Goal: Task Accomplishment & Management: Check status

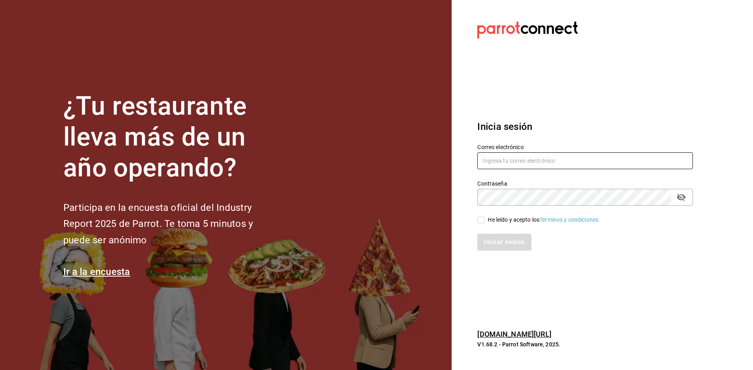
click at [572, 161] on input "text" at bounding box center [585, 160] width 216 height 17
type input "[EMAIL_ADDRESS][DOMAIN_NAME]"
click at [480, 220] on input "He leído y acepto los Términos y condiciones." at bounding box center [480, 219] width 7 height 7
checkbox input "true"
click at [504, 241] on button "Iniciar sesión" at bounding box center [504, 242] width 54 height 17
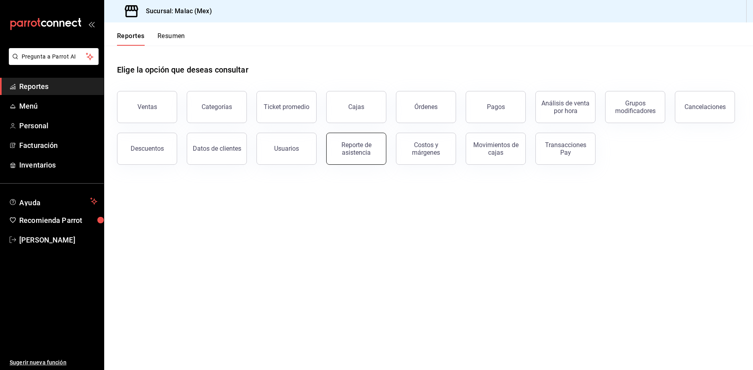
click at [370, 147] on div "Reporte de asistencia" at bounding box center [356, 148] width 50 height 15
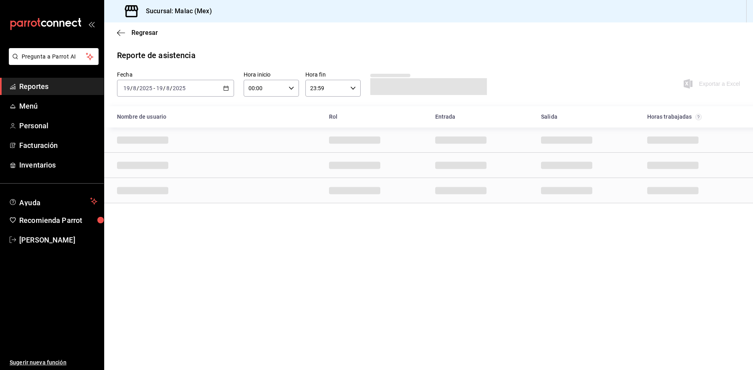
click at [208, 84] on div "[DATE] [DATE] - [DATE] [DATE]" at bounding box center [175, 88] width 117 height 17
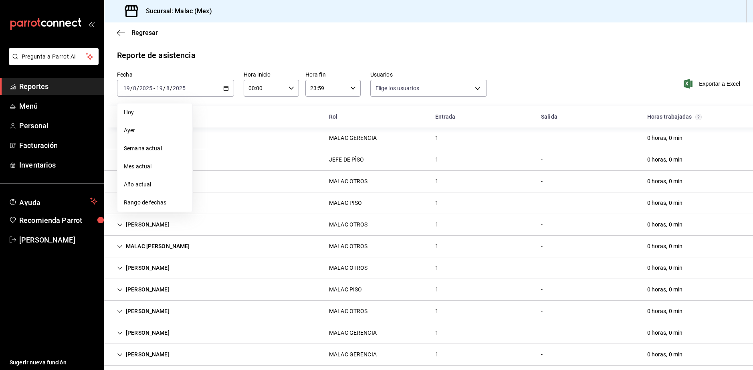
type input "6ada37a1-56d6-4bf6-92f0-9a56272b93d6,7bf52d7e-38a6-4abd-b84b-1ef9c95ff8ed,97e0a…"
click at [161, 202] on span "Rango de fechas" at bounding box center [155, 202] width 62 height 8
click at [251, 142] on abbr "31" at bounding box center [251, 142] width 5 height 6
click at [299, 119] on icon "button" at bounding box center [297, 118] width 10 height 10
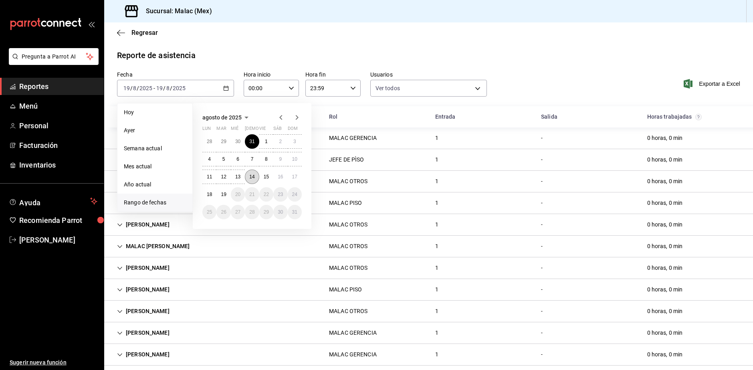
click at [250, 174] on abbr "14" at bounding box center [251, 177] width 5 height 6
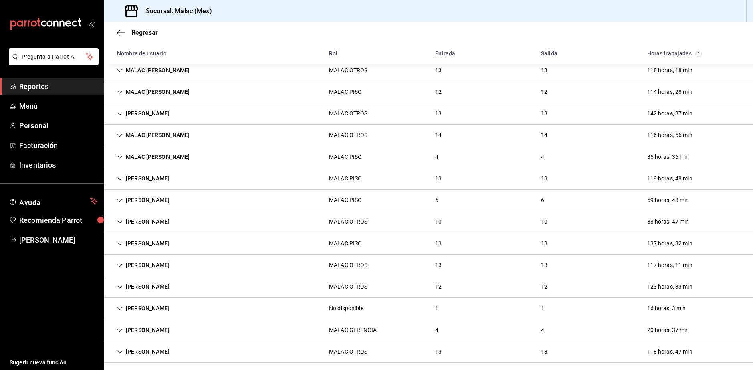
scroll to position [266, 0]
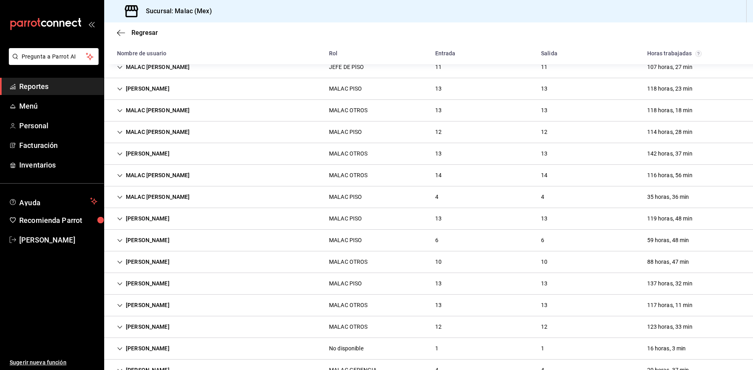
click at [189, 261] on div "[PERSON_NAME] OTROS 10 10 88 horas, 47 min" at bounding box center [428, 262] width 649 height 22
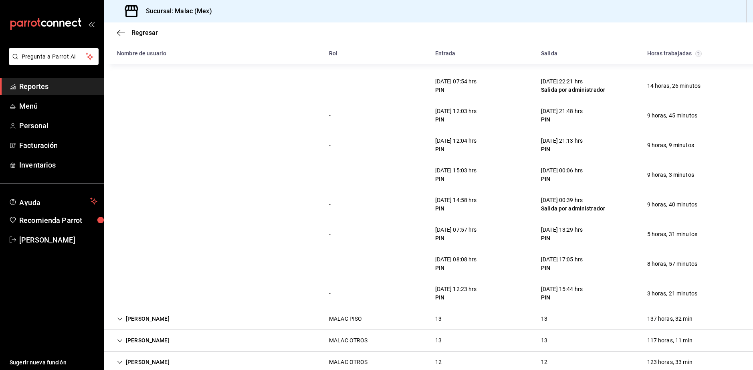
scroll to position [546, 0]
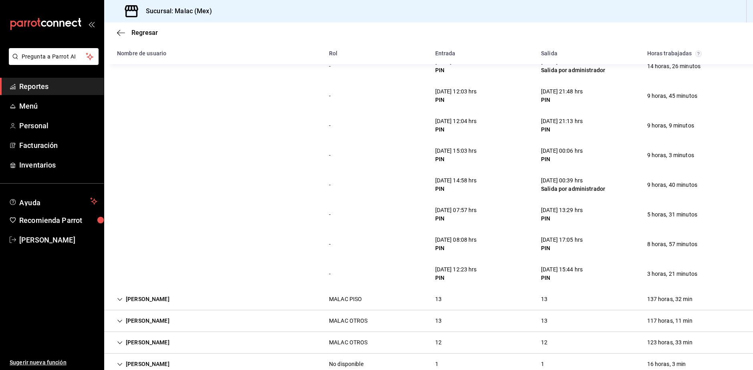
drag, startPoint x: 428, startPoint y: 267, endPoint x: 473, endPoint y: 271, distance: 45.9
click at [470, 271] on div "[DATE] 12:23 hrs PIN" at bounding box center [456, 273] width 54 height 23
drag, startPoint x: 473, startPoint y: 271, endPoint x: 483, endPoint y: 272, distance: 9.7
click at [483, 272] on div "[DATE] 12:23 hrs PIN" at bounding box center [456, 273] width 54 height 23
drag, startPoint x: 430, startPoint y: 269, endPoint x: 599, endPoint y: 271, distance: 169.5
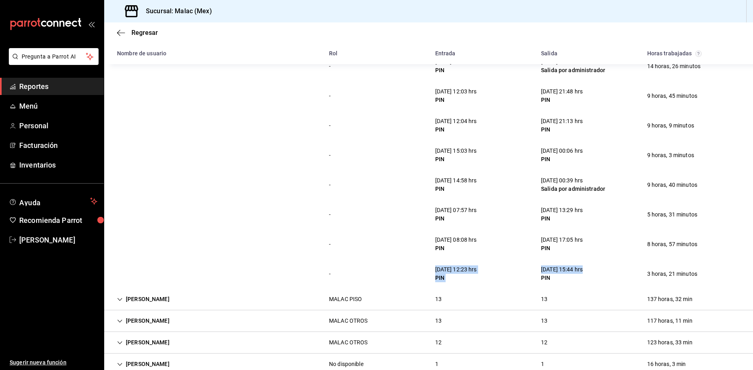
click at [599, 271] on div "- [DATE] 12:23 hrs PIN [DATE] 15:44 hrs PIN 3 horas, 21 minutos" at bounding box center [428, 274] width 649 height 30
click at [671, 258] on div "- [DATE] 08:08 hrs PIN [DATE] 17:05 hrs PIN 8 horas, 57 minutos" at bounding box center [428, 244] width 649 height 30
drag, startPoint x: 640, startPoint y: 271, endPoint x: 694, endPoint y: 270, distance: 54.5
click at [694, 270] on div "3 horas, 21 minutos" at bounding box center [672, 273] width 63 height 15
drag, startPoint x: 470, startPoint y: 271, endPoint x: 589, endPoint y: 270, distance: 119.4
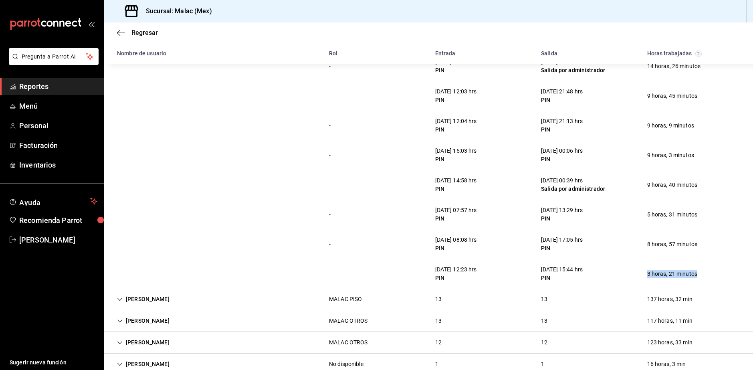
click at [589, 270] on div "- [DATE] 12:23 hrs PIN [DATE] 15:44 hrs PIN 3 horas, 21 minutos" at bounding box center [428, 274] width 649 height 30
click at [556, 276] on div "PIN" at bounding box center [562, 278] width 42 height 8
drag, startPoint x: 636, startPoint y: 214, endPoint x: 687, endPoint y: 209, distance: 51.1
click at [687, 209] on div "5 horas, 31 minutos" at bounding box center [672, 214] width 63 height 15
click at [535, 216] on div "[DATE] 13:29 hrs PIN" at bounding box center [562, 214] width 54 height 23
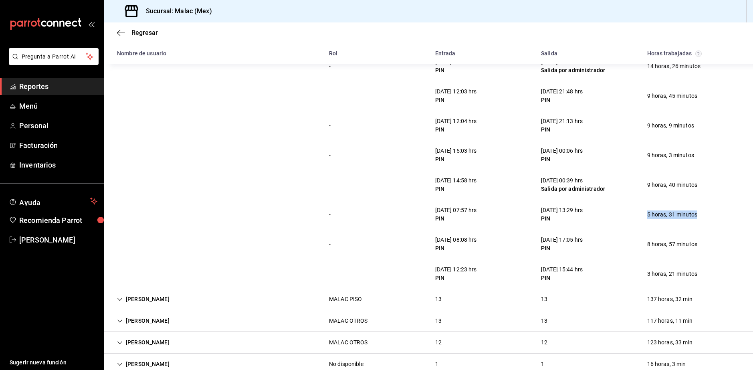
drag, startPoint x: 637, startPoint y: 217, endPoint x: 695, endPoint y: 214, distance: 57.8
click at [695, 214] on div "5 horas, 31 minutos" at bounding box center [672, 214] width 63 height 15
click at [691, 249] on div "8 horas, 57 minutos" at bounding box center [672, 244] width 63 height 15
drag, startPoint x: 638, startPoint y: 273, endPoint x: 697, endPoint y: 273, distance: 58.5
click at [697, 273] on div "3 horas, 21 minutos" at bounding box center [672, 273] width 63 height 15
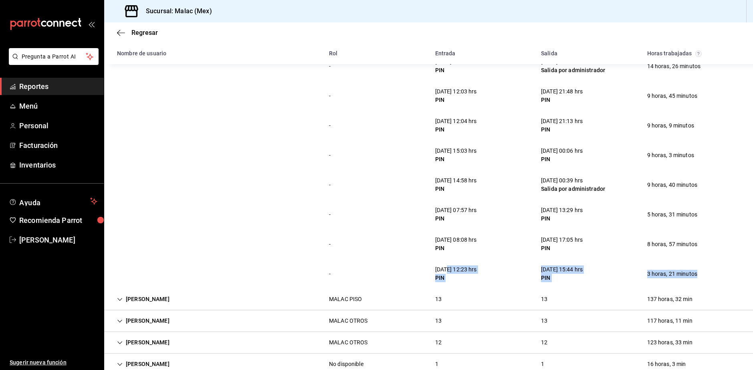
drag, startPoint x: 445, startPoint y: 268, endPoint x: 698, endPoint y: 271, distance: 252.9
click at [698, 271] on div "- [DATE] 12:23 hrs PIN [DATE] 15:44 hrs PIN 3 horas, 21 minutos" at bounding box center [428, 274] width 649 height 30
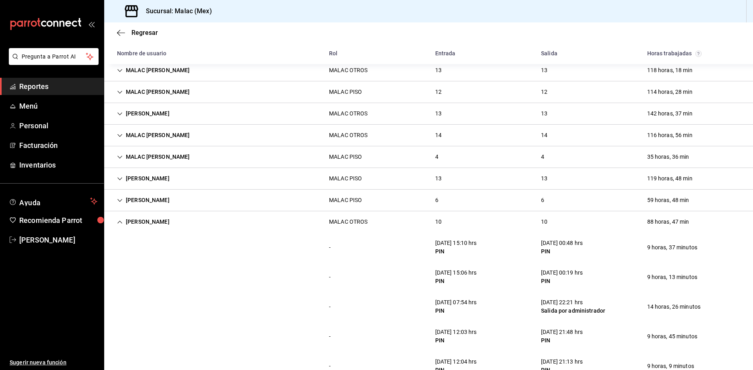
click at [633, 246] on div "- [DATE] 15:10 hrs PIN [DATE] 00:48 hrs PIN 9 horas, 37 minutos" at bounding box center [428, 247] width 649 height 30
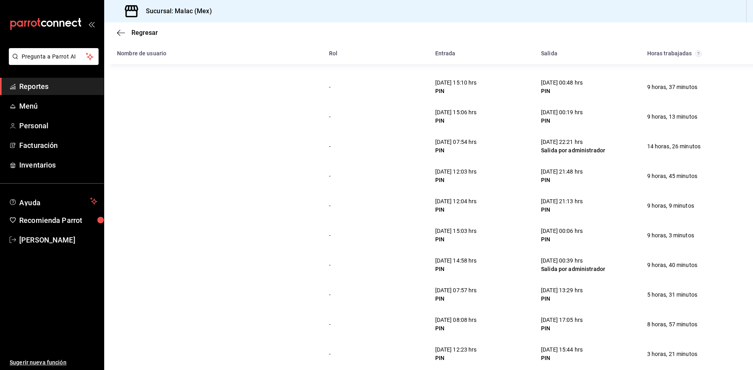
scroll to position [506, 0]
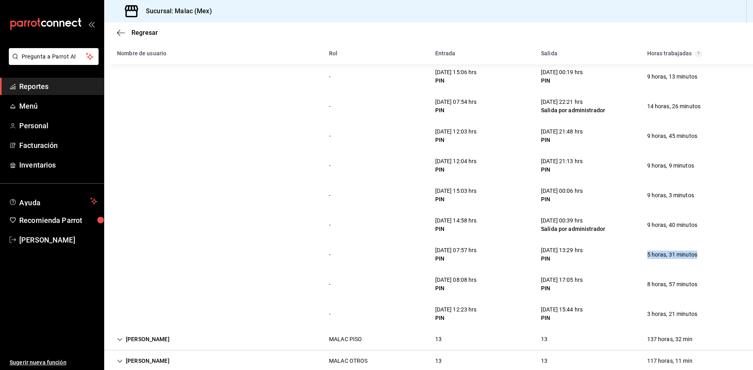
drag, startPoint x: 623, startPoint y: 252, endPoint x: 699, endPoint y: 254, distance: 76.2
click at [699, 254] on div "- [DATE] 07:57 hrs PIN [DATE] 13:29 hrs PIN 5 horas, 31 minutos" at bounding box center [428, 255] width 649 height 30
drag, startPoint x: 559, startPoint y: 256, endPoint x: 474, endPoint y: 256, distance: 84.6
click at [474, 256] on div "- [DATE] 07:57 hrs PIN [DATE] 13:29 hrs PIN 5 horas, 31 minutos" at bounding box center [428, 255] width 649 height 30
drag, startPoint x: 422, startPoint y: 244, endPoint x: 694, endPoint y: 257, distance: 272.4
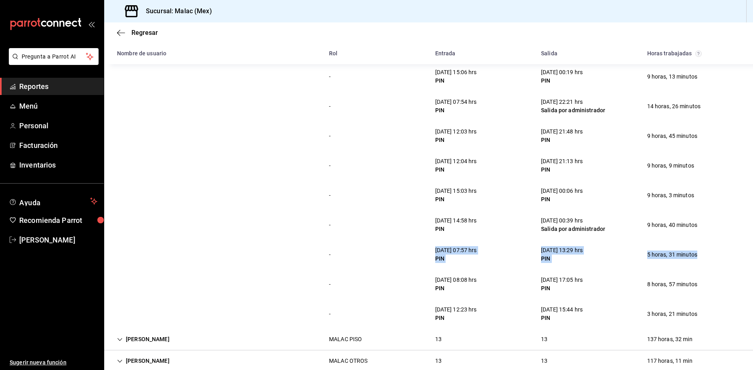
click at [694, 257] on div "- [DATE] 07:57 hrs PIN [DATE] 13:29 hrs PIN 5 horas, 31 minutos" at bounding box center [428, 255] width 649 height 30
click at [684, 274] on div "- [DATE] 08:08 hrs PIN [DATE] 17:05 hrs PIN 8 horas, 57 minutos" at bounding box center [428, 284] width 649 height 30
click at [584, 262] on div "[DATE] 13:29 hrs PIN" at bounding box center [562, 254] width 54 height 23
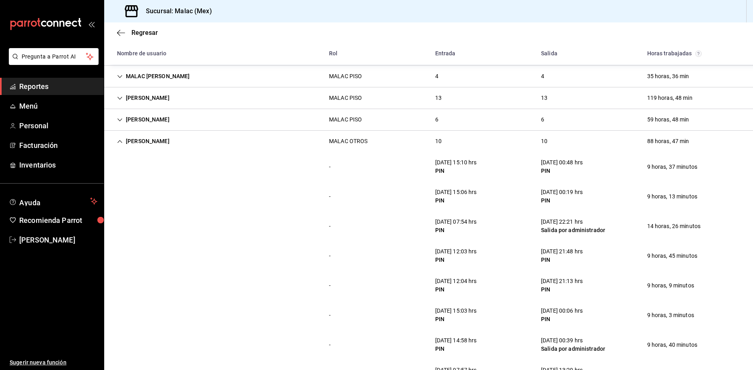
scroll to position [386, 0]
